Goal: Task Accomplishment & Management: Manage account settings

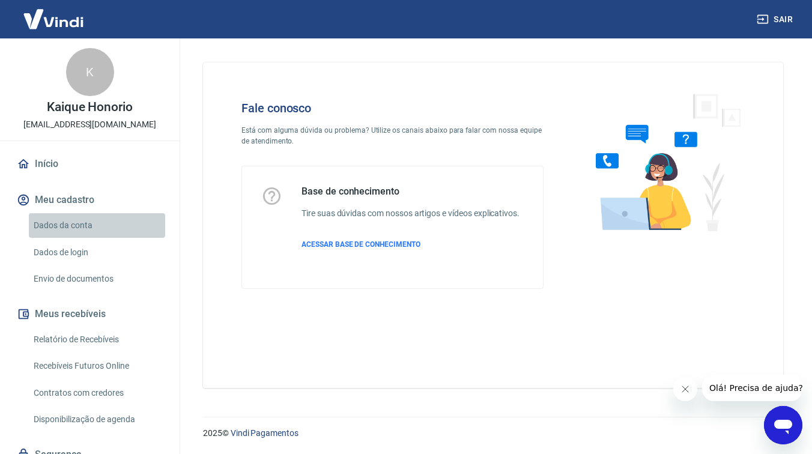
click at [109, 219] on link "Dados da conta" at bounding box center [97, 225] width 136 height 25
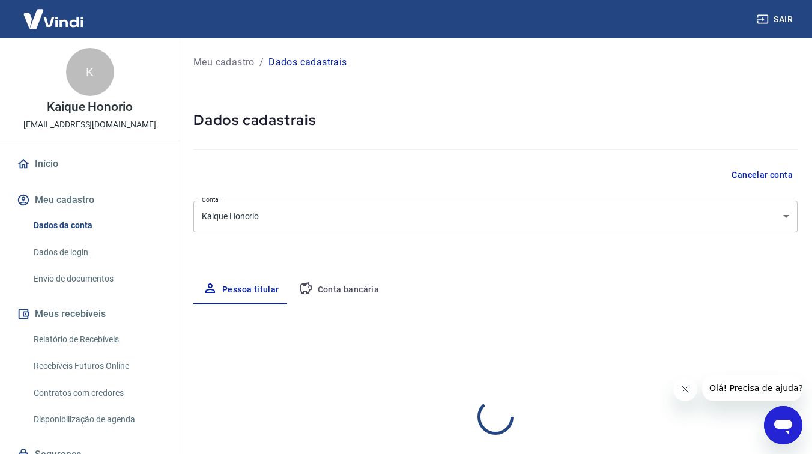
select select "SP"
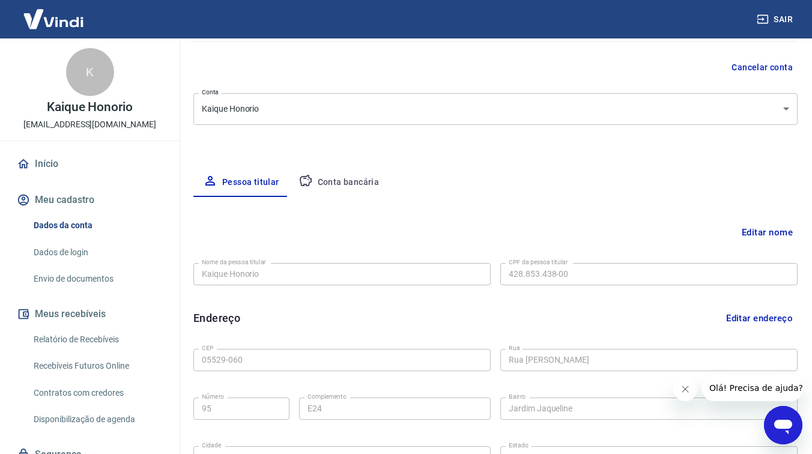
scroll to position [114, 0]
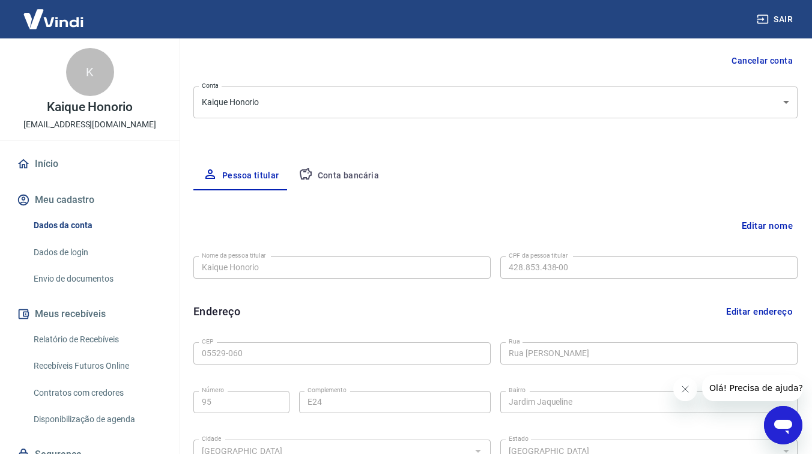
click at [340, 157] on div "Meu cadastro / Dados cadastrais Dados cadastrais Cancelar conta Conta Kaique Ho…" at bounding box center [495, 263] width 633 height 679
click at [335, 180] on button "Conta bancária" at bounding box center [339, 176] width 100 height 29
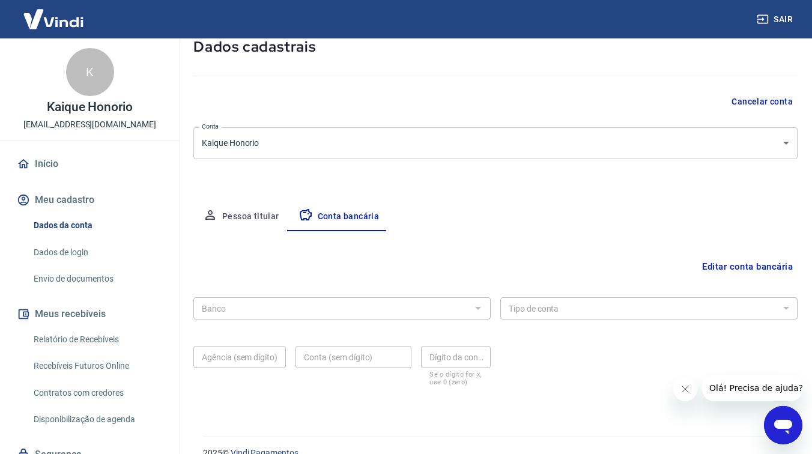
scroll to position [93, 0]
